Goal: Task Accomplishment & Management: Manage account settings

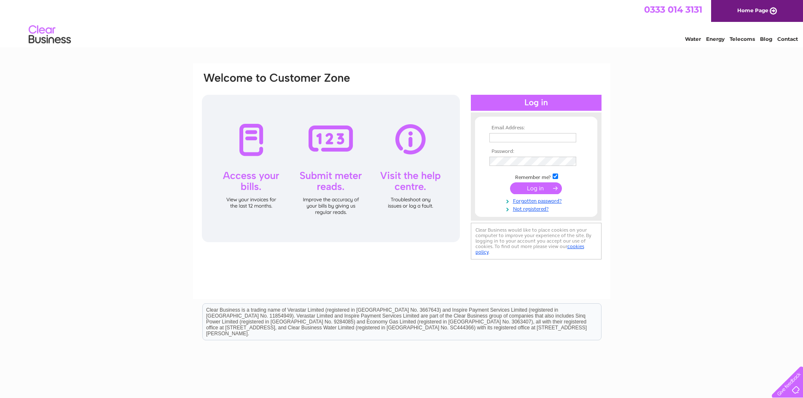
type input "accounts@mckenzie-print.com"
click at [532, 188] on input "submit" at bounding box center [536, 189] width 52 height 12
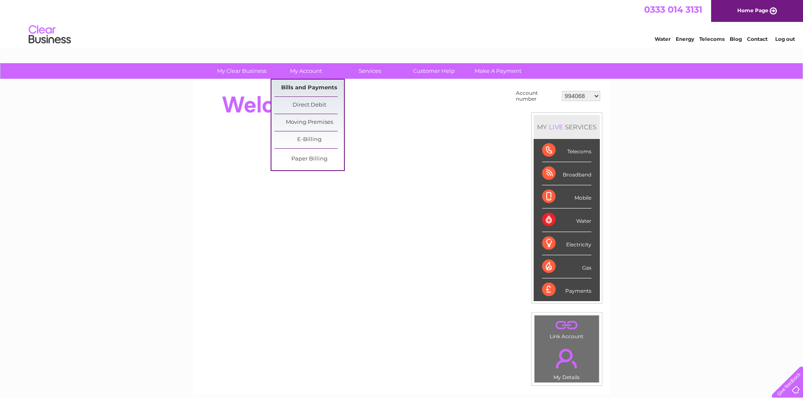
click at [304, 86] on link "Bills and Payments" at bounding box center [309, 88] width 70 height 17
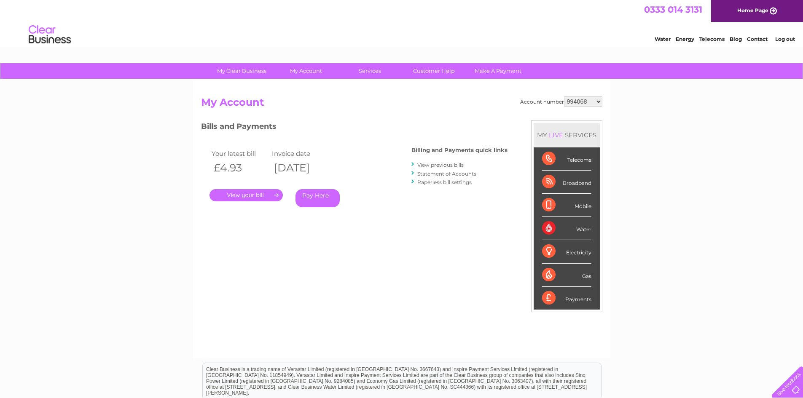
click at [571, 102] on select "994068 1068365 1136540 30309099 30311347" at bounding box center [583, 102] width 38 height 10
select select "30309099"
click at [564, 97] on select "994068 1068365 1136540 30309099 30311347" at bounding box center [583, 102] width 38 height 10
click at [257, 193] on link "." at bounding box center [246, 195] width 73 height 12
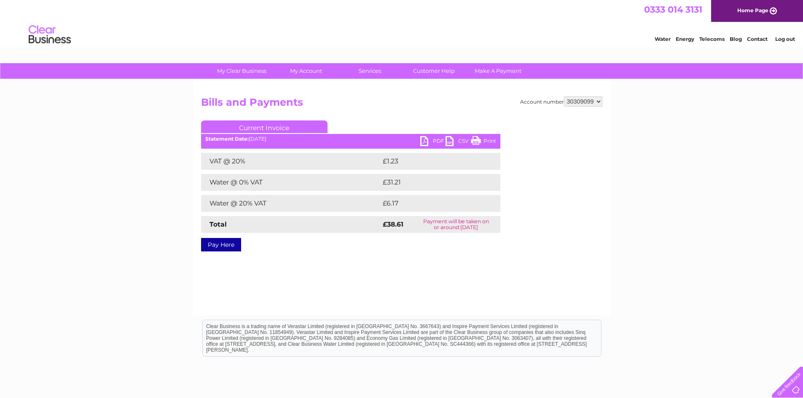
click at [436, 138] on link "PDF" at bounding box center [432, 142] width 25 height 12
click at [570, 102] on select "994068 1068365 1136540 30309099 30311347" at bounding box center [583, 102] width 38 height 10
select select "994068"
click at [564, 97] on select "994068 1068365 1136540 30309099 30311347" at bounding box center [583, 102] width 38 height 10
click at [584, 103] on select "994068 1068365 1136540 30309099 30311347" at bounding box center [583, 102] width 38 height 10
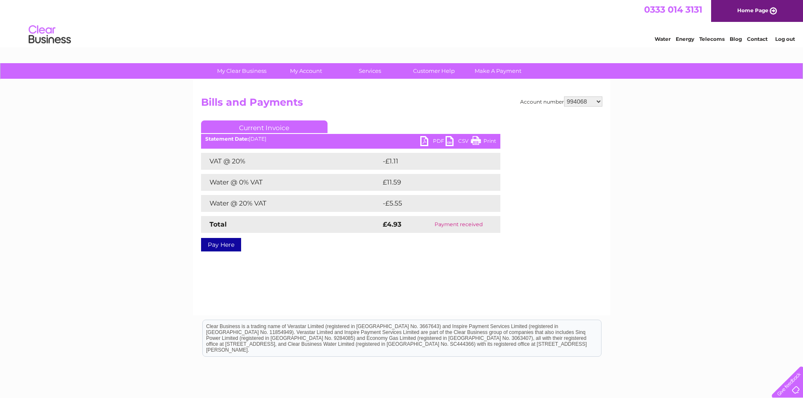
select select "1068365"
click at [564, 97] on select "994068 1068365 1136540 30309099 30311347" at bounding box center [583, 102] width 38 height 10
click at [577, 102] on select "994068 1068365 1136540 30309099 30311347" at bounding box center [583, 102] width 38 height 10
select select "1136540"
click at [564, 97] on select "994068 1068365 1136540 30309099 30311347" at bounding box center [583, 102] width 38 height 10
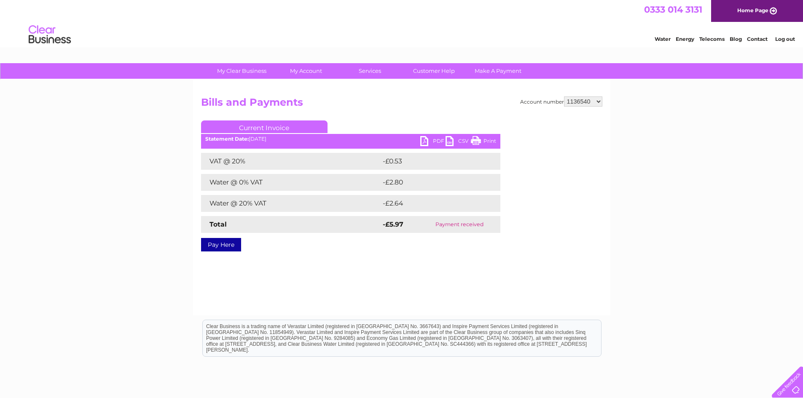
click at [583, 105] on select "994068 1068365 1136540 30309099 30311347" at bounding box center [583, 102] width 38 height 10
select select "30309099"
click at [564, 97] on select "994068 1068365 1136540 30309099 30311347" at bounding box center [583, 102] width 38 height 10
click at [577, 102] on select "994068 1068365 1136540 30309099 30311347" at bounding box center [583, 102] width 38 height 10
select select "30311347"
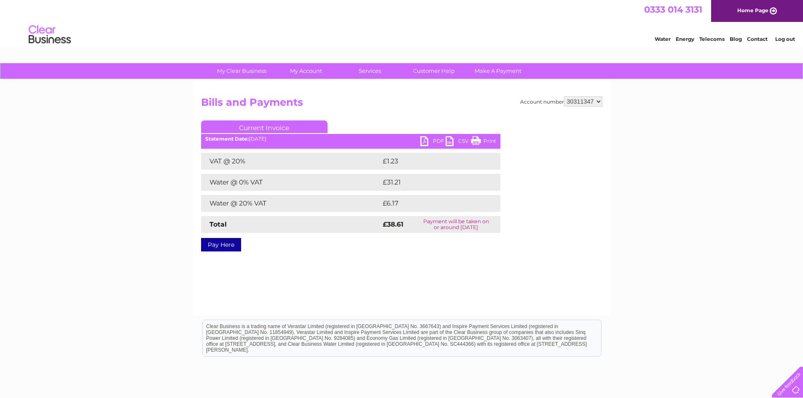
click at [564, 97] on select "994068 1068365 1136540 30309099 30311347" at bounding box center [583, 102] width 38 height 10
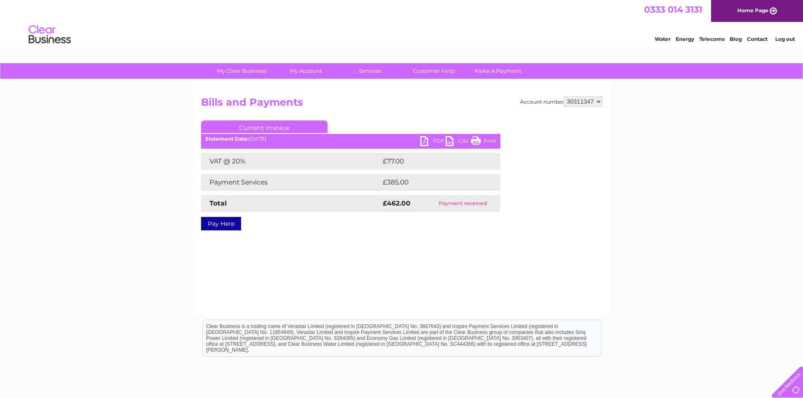
click at [780, 40] on link "Log out" at bounding box center [785, 39] width 20 height 6
